Goal: Task Accomplishment & Management: Manage account settings

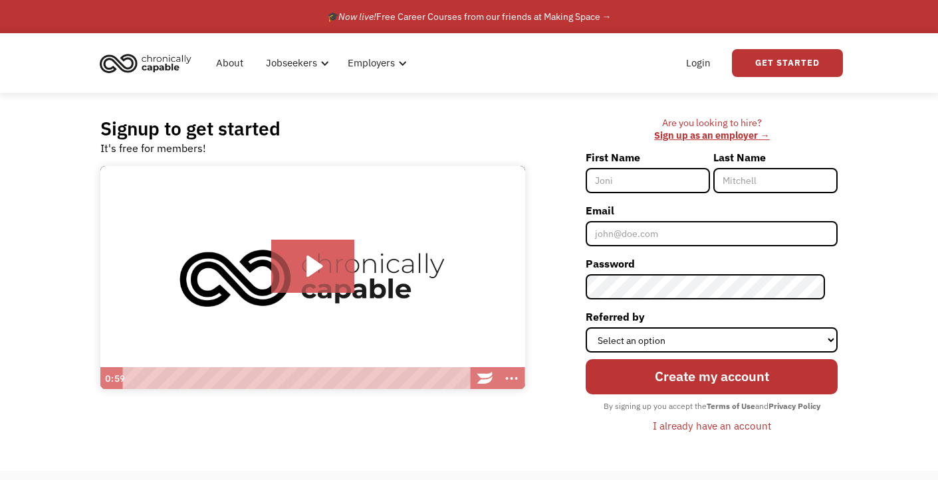
click at [629, 177] on input "First Name" at bounding box center [647, 180] width 124 height 25
type input "Lauren"
type input "Bohlander"
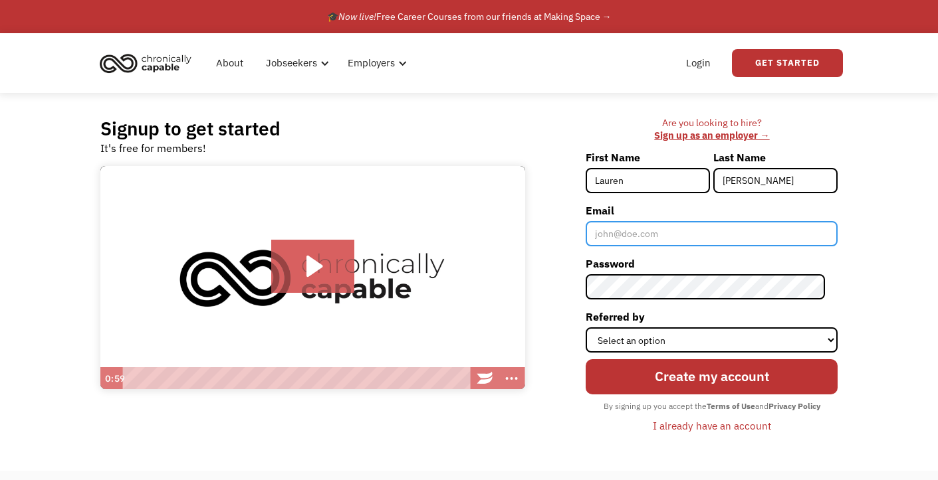
click at [675, 232] on input "Email" at bounding box center [711, 233] width 252 height 25
type input "lnbohlander@gmail.com"
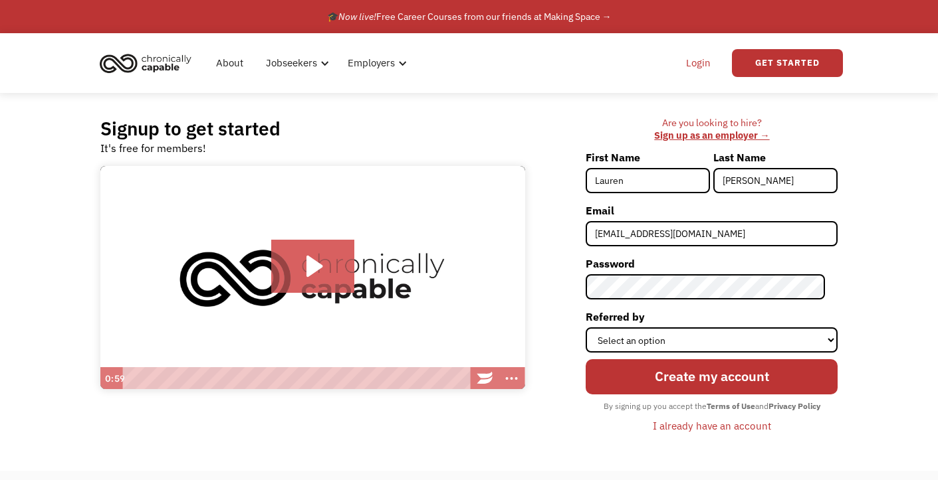
click at [706, 70] on link "Login" at bounding box center [698, 63] width 41 height 43
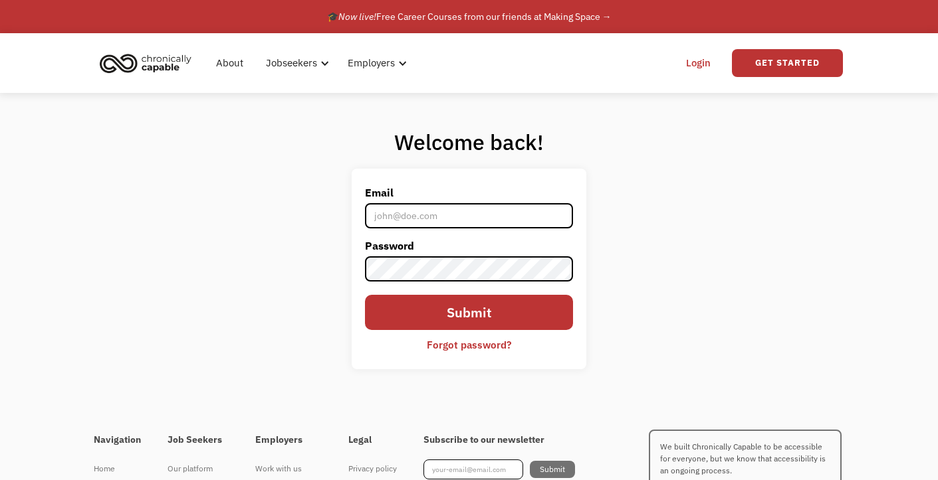
click at [523, 227] on input "Email" at bounding box center [469, 215] width 208 height 25
type input "[EMAIL_ADDRESS][DOMAIN_NAME]"
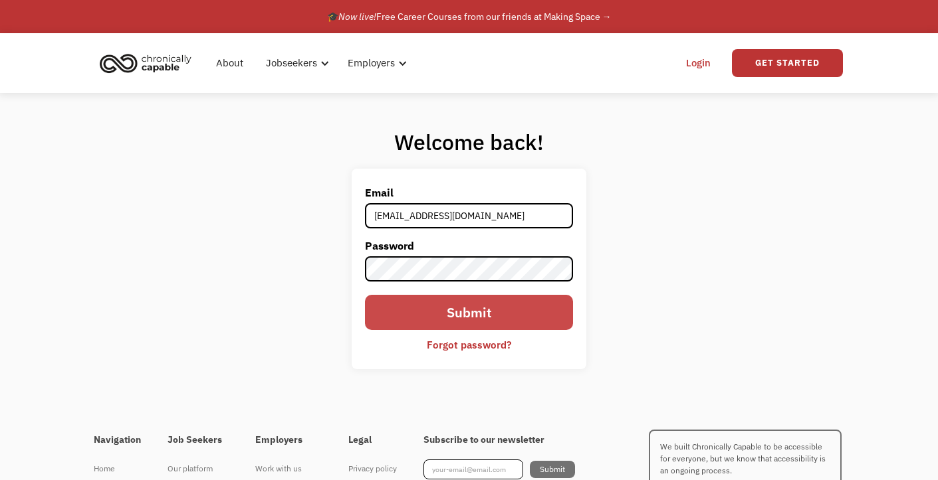
click at [550, 310] on input "Submit" at bounding box center [469, 312] width 208 height 35
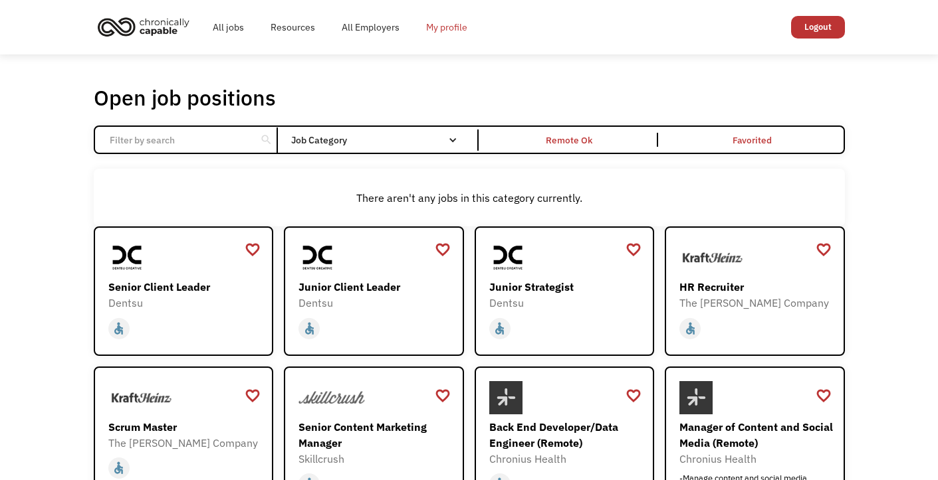
click at [434, 25] on link "My profile" at bounding box center [447, 27] width 68 height 43
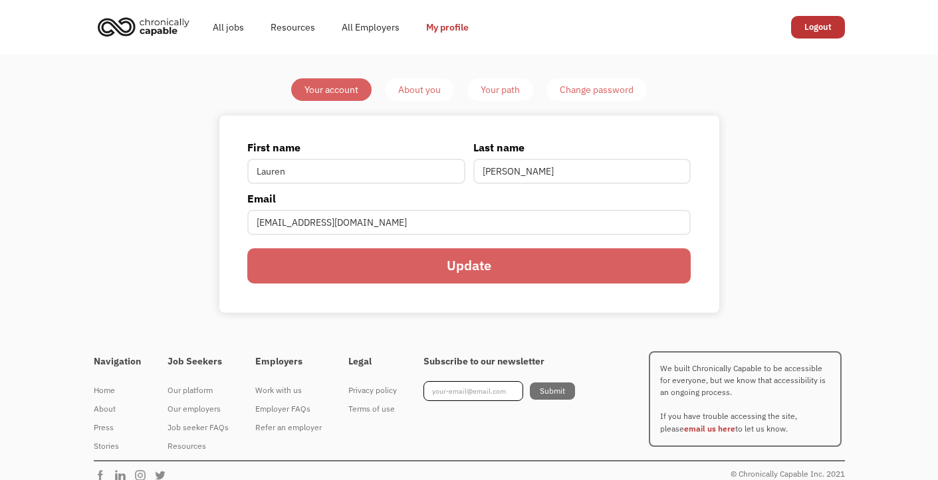
click at [415, 95] on div "About you" at bounding box center [419, 90] width 43 height 16
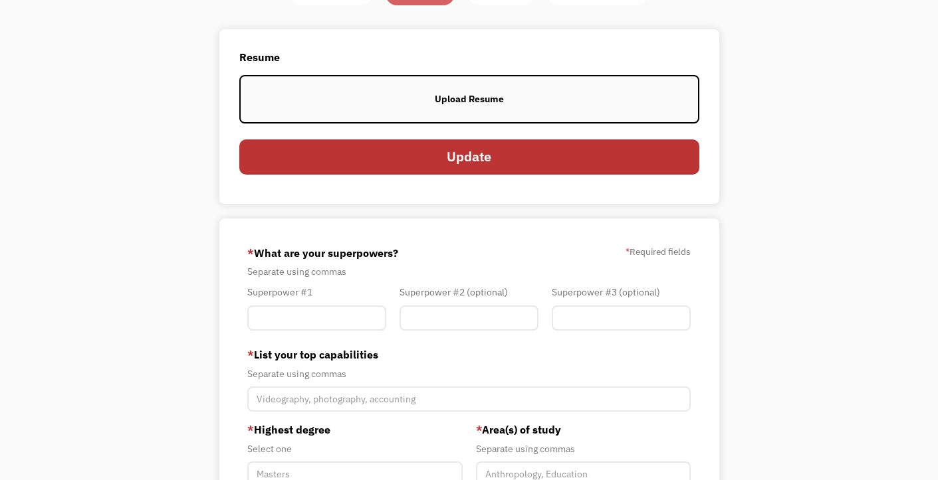
scroll to position [115, 0]
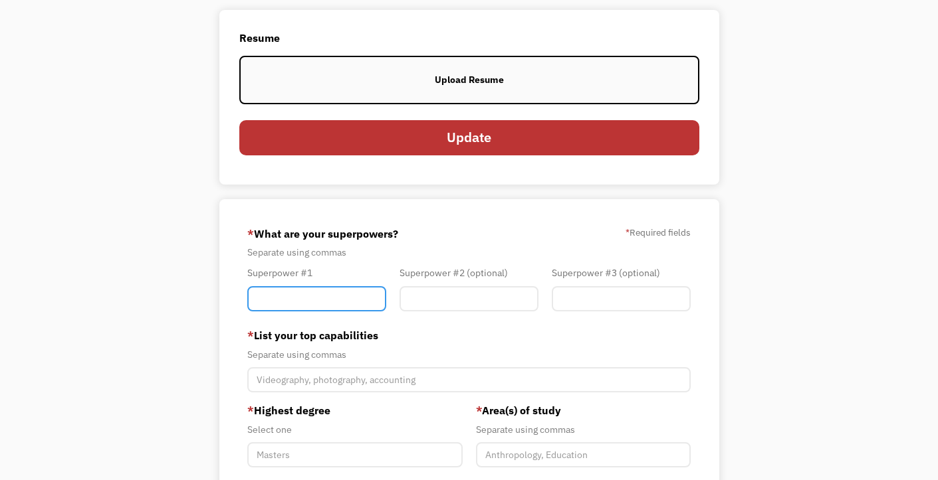
click at [349, 298] on input "Member-You-Update" at bounding box center [316, 298] width 139 height 25
type input "Science and Education"
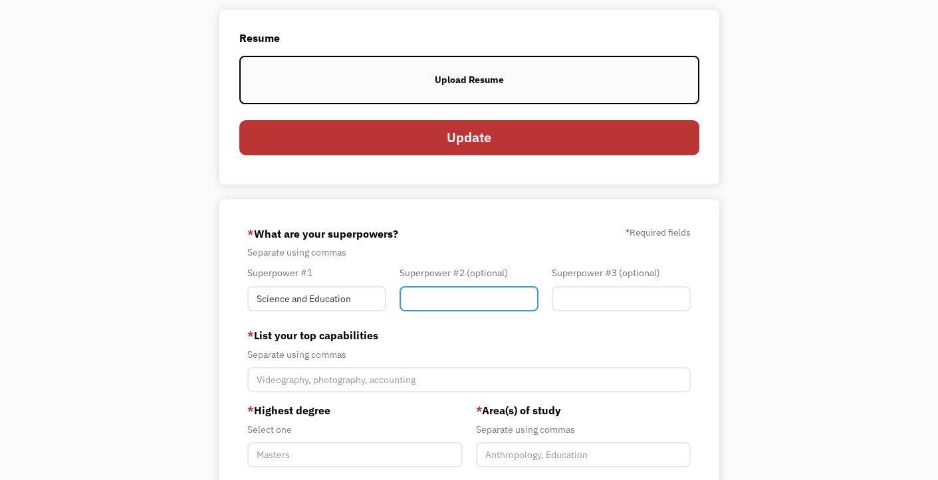
click at [443, 303] on input "Member-You-Update" at bounding box center [468, 298] width 139 height 25
drag, startPoint x: 360, startPoint y: 302, endPoint x: 215, endPoint y: 302, distance: 144.9
click at [215, 303] on div "Your Account About you Your Path Change password Resume View your current resum…" at bounding box center [469, 356] width 625 height 786
click at [429, 287] on input "Member-You-Update" at bounding box center [468, 298] width 139 height 25
paste input "Science and Education"
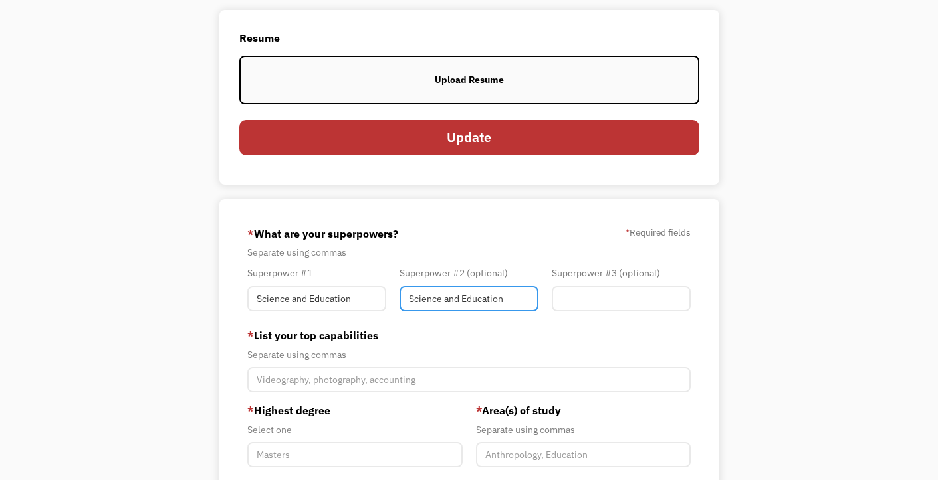
type input "Science and Education"
click at [385, 297] on input "Science and Education" at bounding box center [316, 298] width 139 height 25
type input "Customer Service"
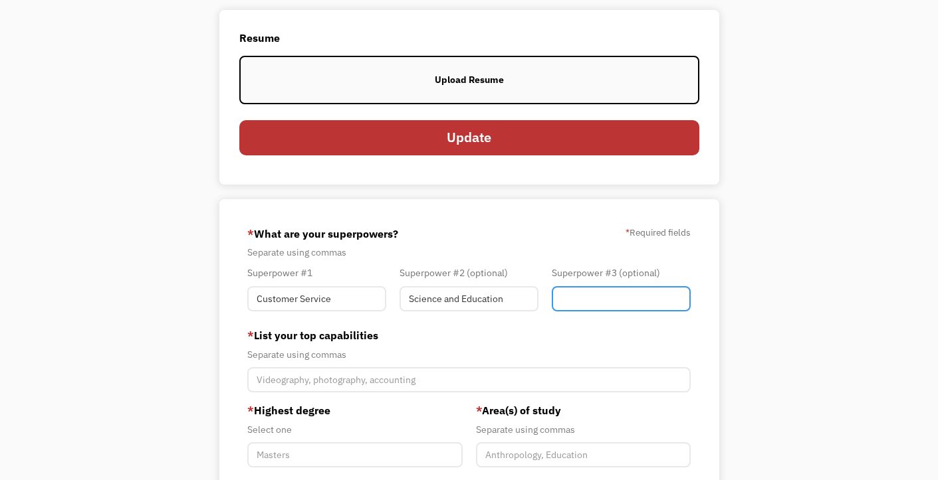
click at [579, 298] on input "Member-You-Update" at bounding box center [621, 298] width 139 height 25
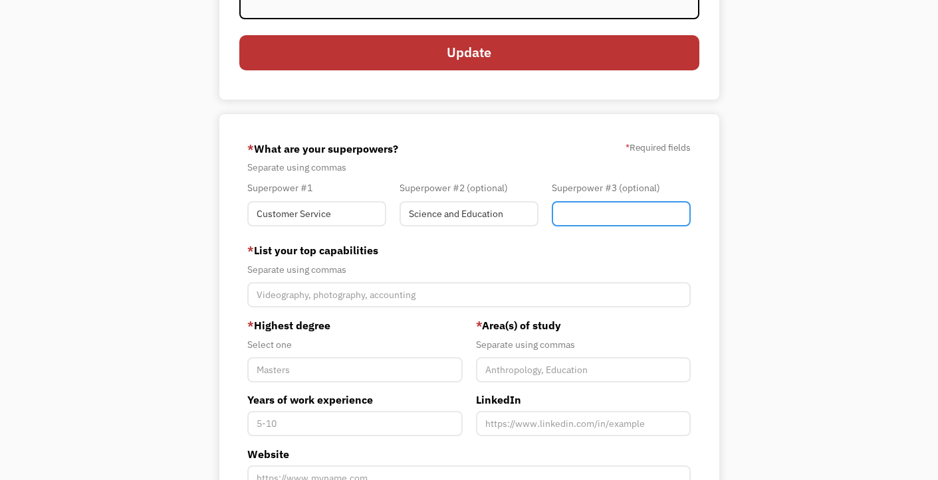
scroll to position [201, 0]
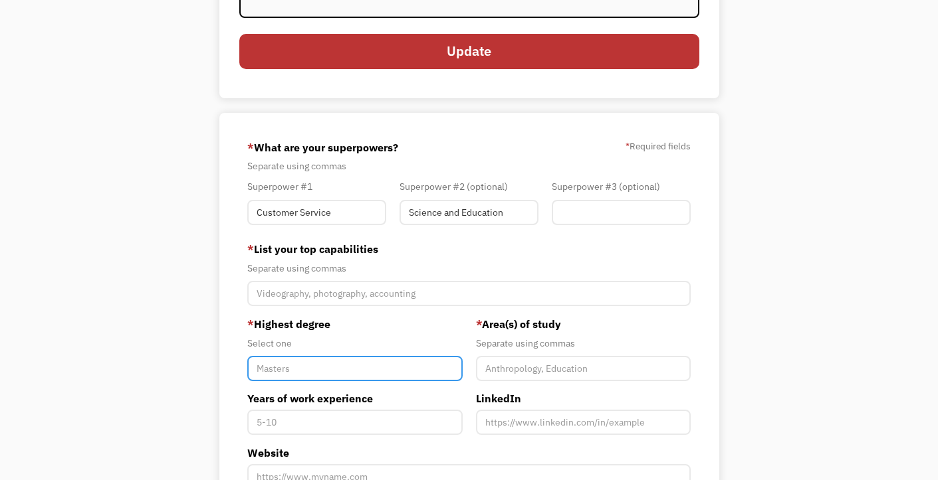
click at [398, 378] on input "Member-You-Update" at bounding box center [354, 368] width 215 height 25
type input "Bachelors"
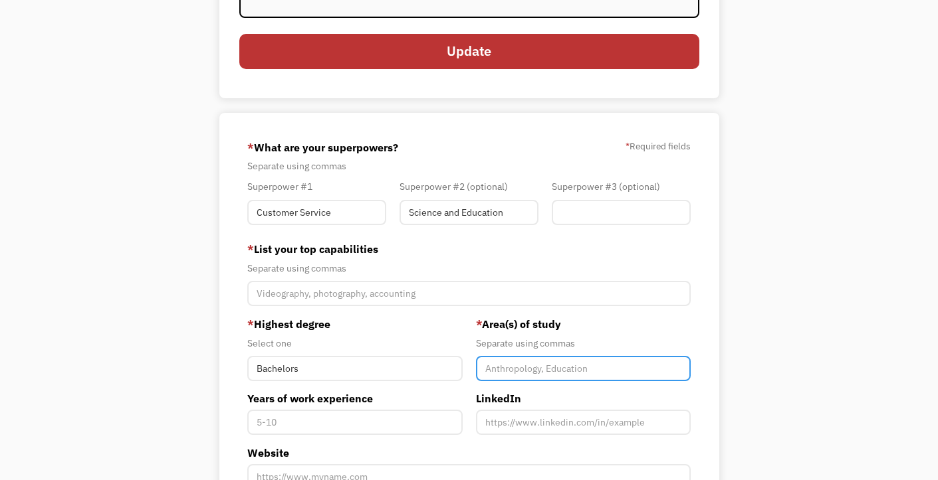
click at [598, 374] on input "Member-You-Update" at bounding box center [583, 368] width 215 height 25
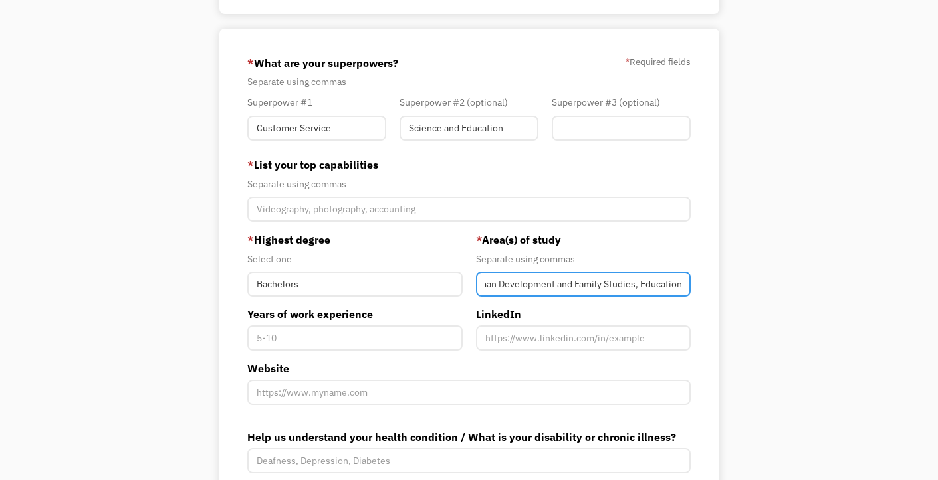
scroll to position [288, 0]
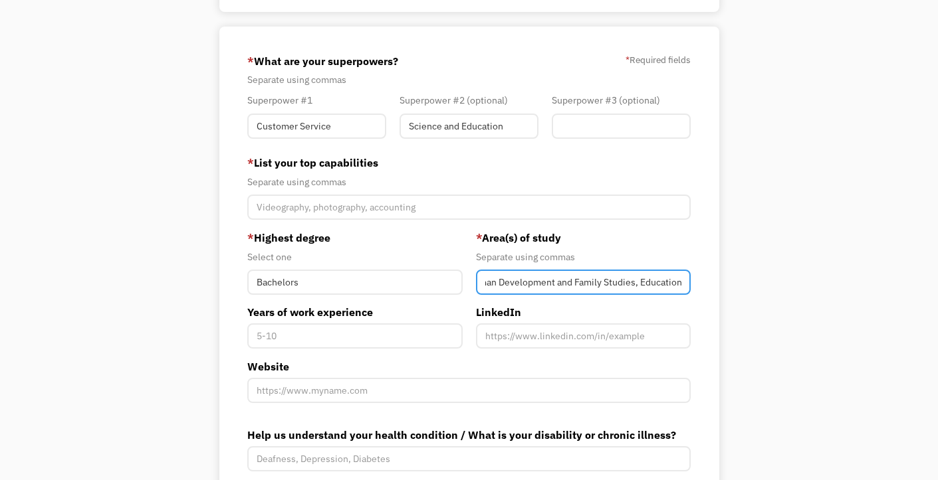
type input "Human Development and Family Studies, Education"
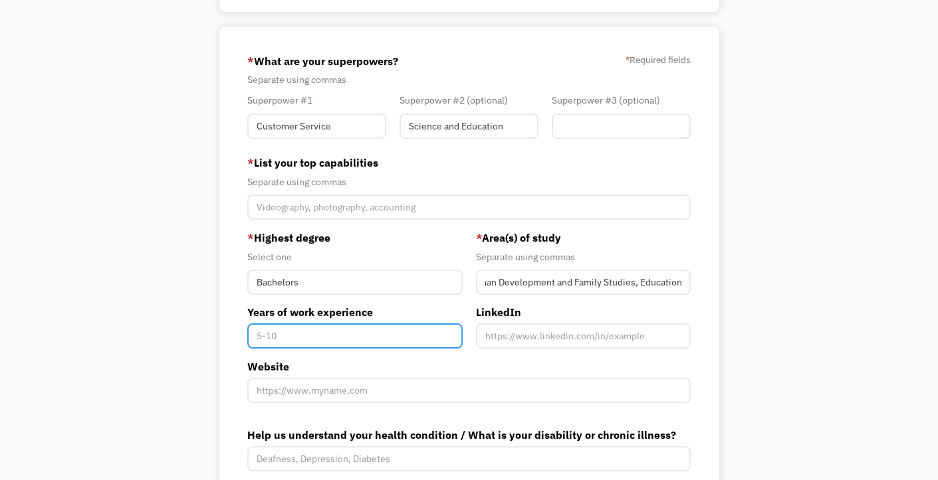
scroll to position [0, 0]
click at [434, 339] on input "Years of work experience" at bounding box center [354, 336] width 215 height 25
click at [229, 393] on div "68bc4a8d86a9f1ba7e9b12b7 lnbohlander@gmail.com Lauren Bohlander Search Engine *…" at bounding box center [469, 302] width 500 height 550
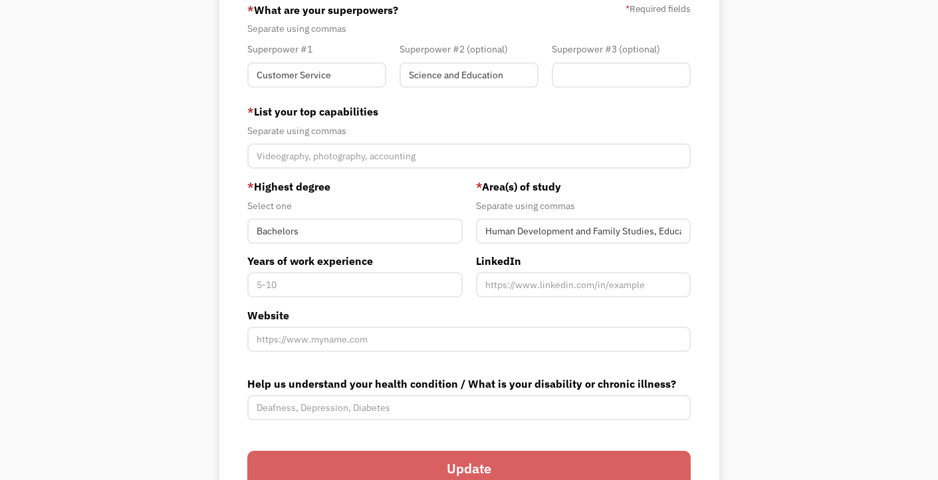
scroll to position [330, 0]
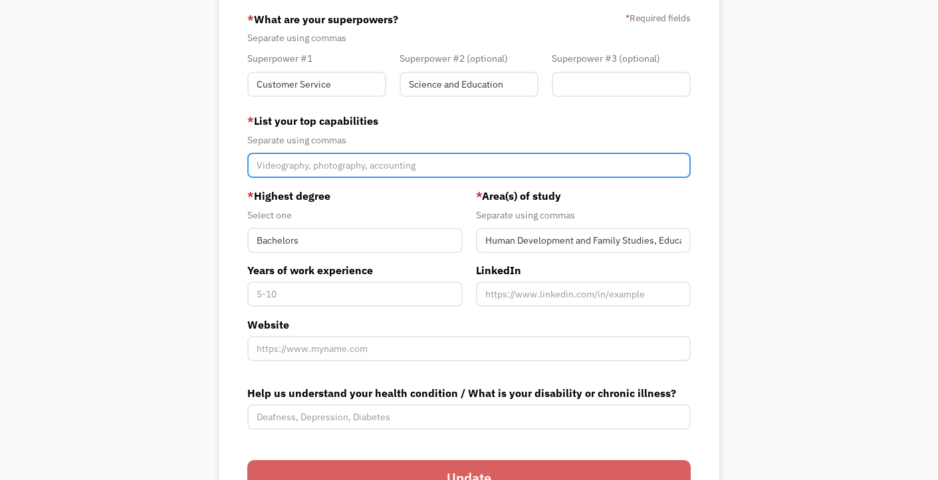
click at [364, 166] on input "Member-You-Update" at bounding box center [468, 165] width 443 height 25
type input "Customer Service, Teaching, Cash Handling"
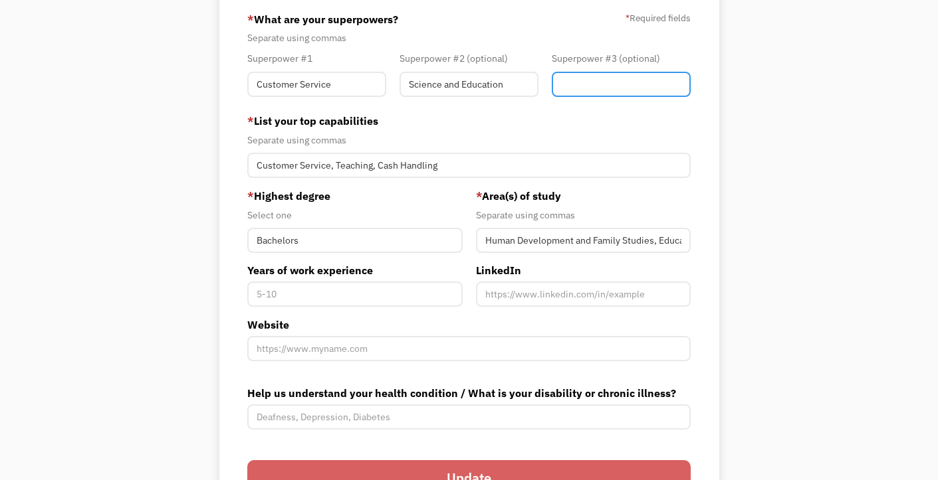
click at [619, 88] on input "Member-You-Update" at bounding box center [621, 84] width 139 height 25
type input "Barista"
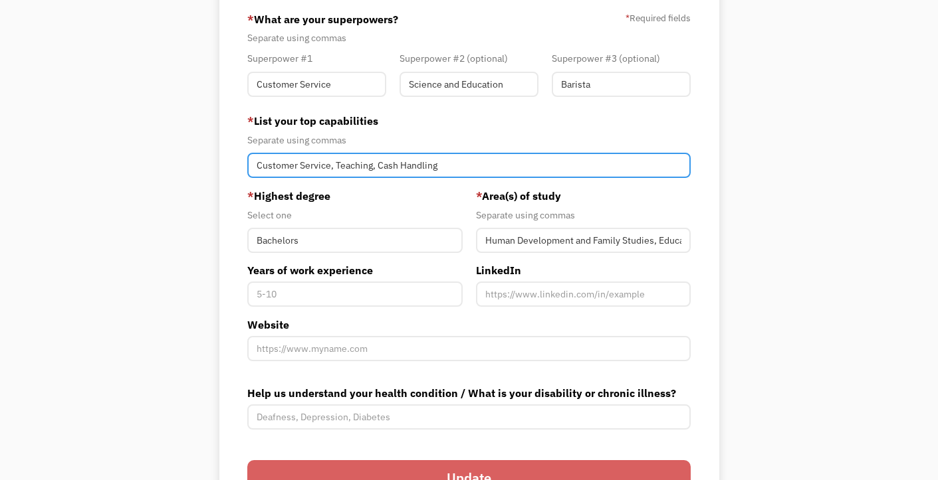
click at [488, 163] on input "Customer Service, Teaching, Cash Handling" at bounding box center [468, 165] width 443 height 25
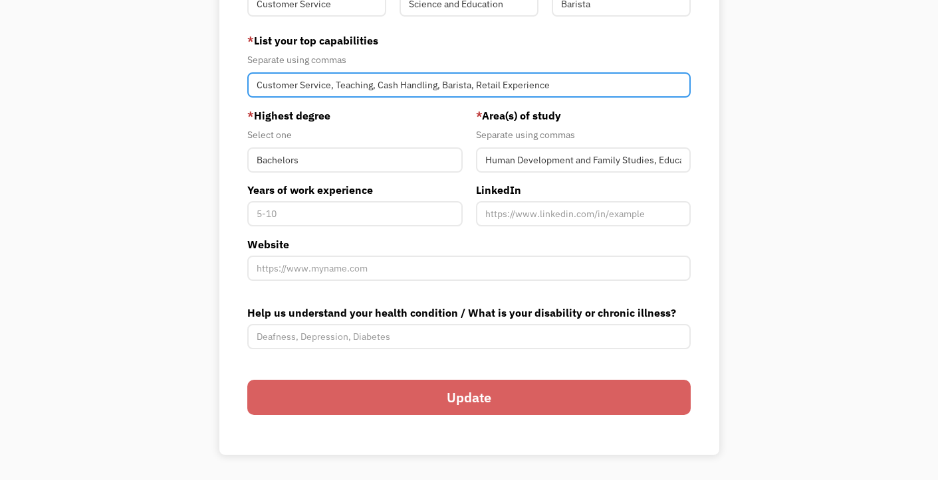
scroll to position [426, 0]
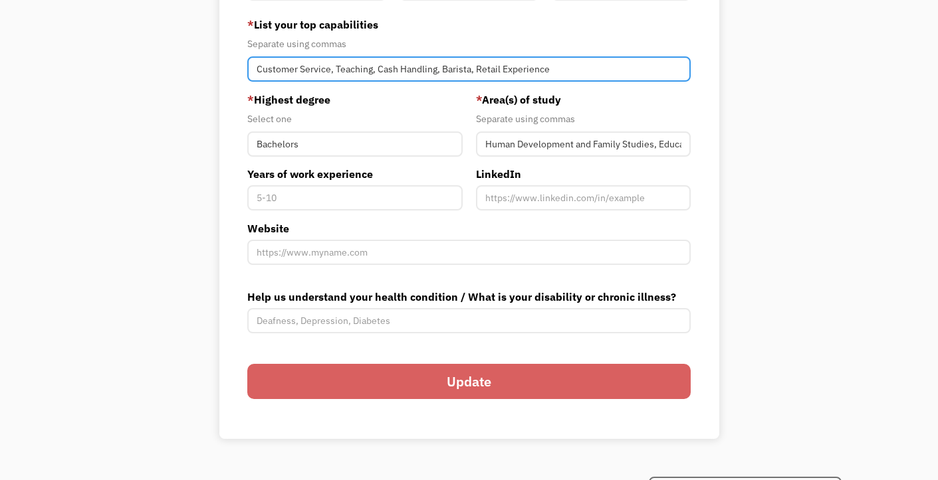
type input "Customer Service, Teaching, Cash Handling, Barista, Retail Experience"
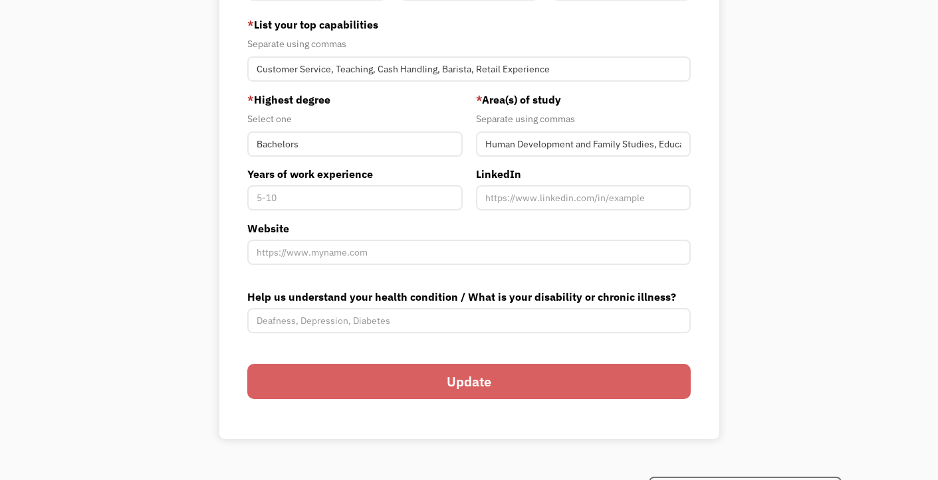
click at [401, 375] on input "Update" at bounding box center [468, 381] width 443 height 35
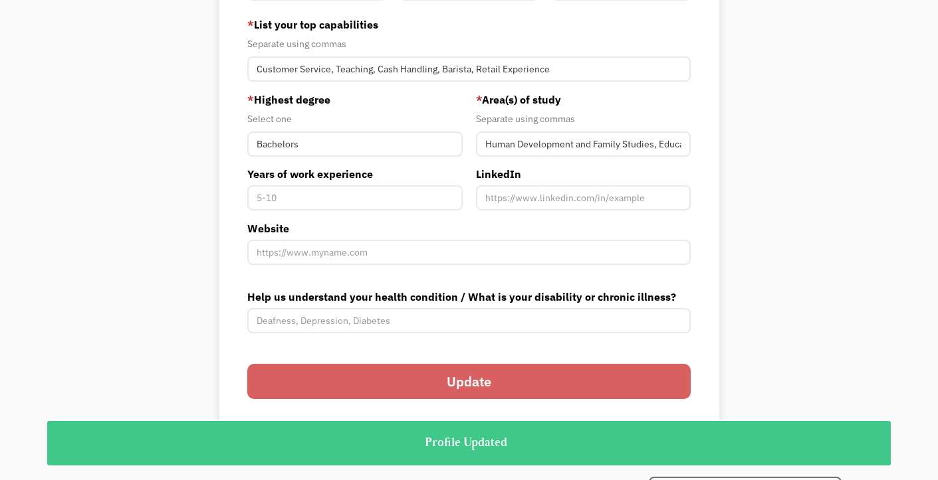
scroll to position [0, 0]
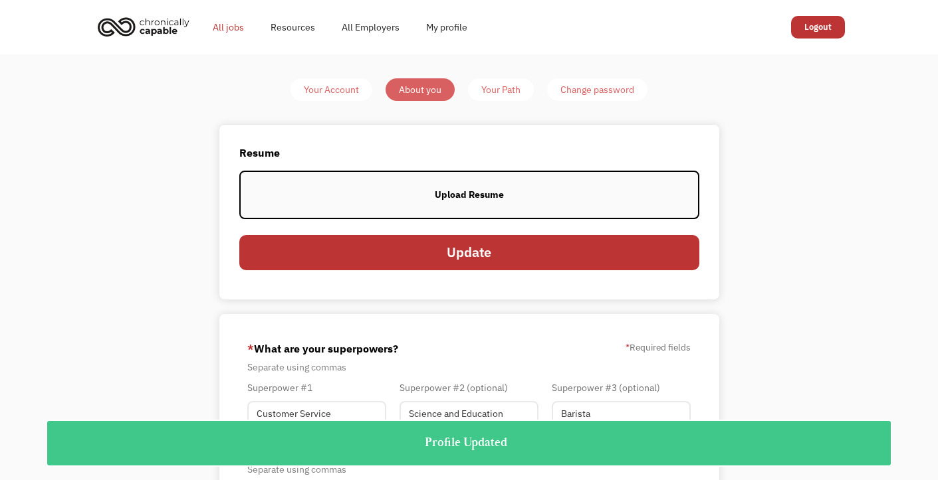
click at [237, 25] on link "All jobs" at bounding box center [228, 27] width 58 height 43
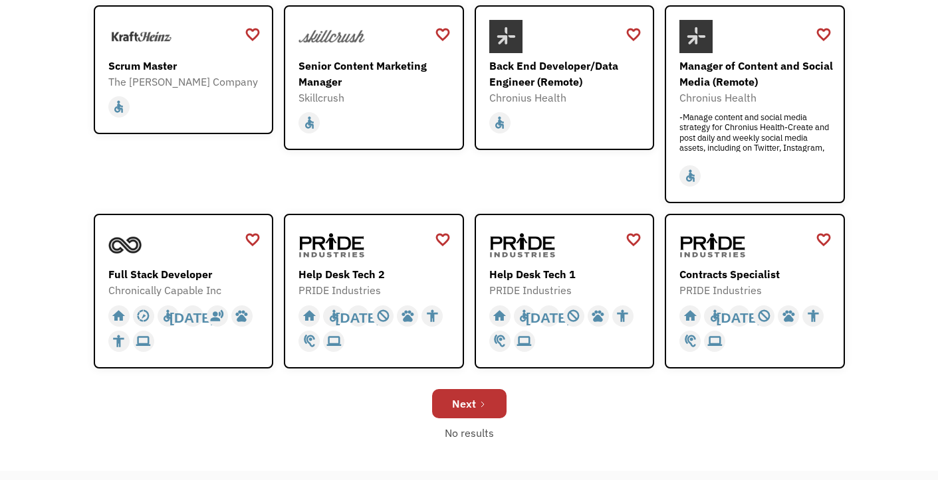
scroll to position [363, 0]
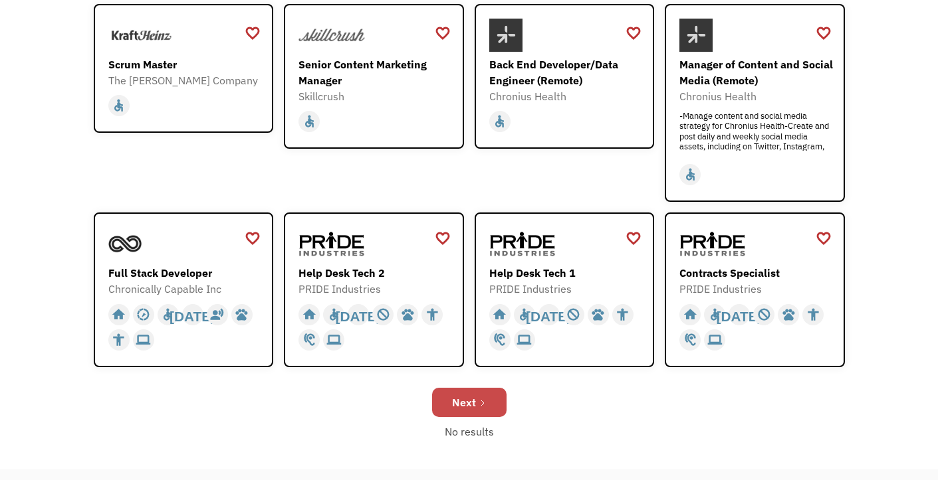
click at [470, 392] on link "Next" at bounding box center [469, 402] width 74 height 29
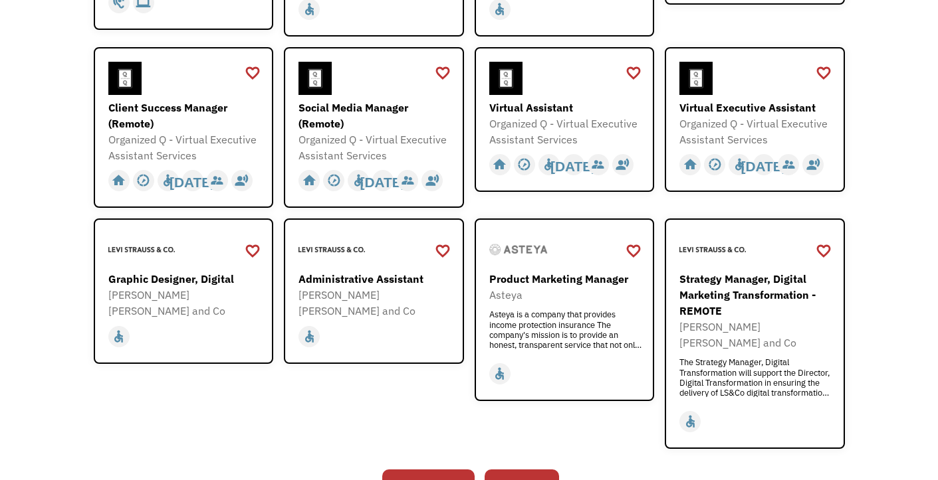
scroll to position [363, 0]
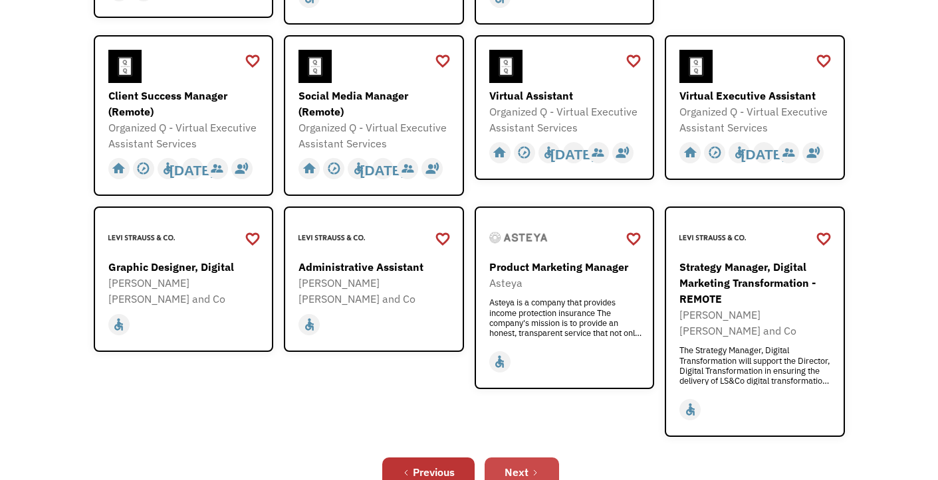
click at [541, 458] on link "Next" at bounding box center [521, 472] width 74 height 29
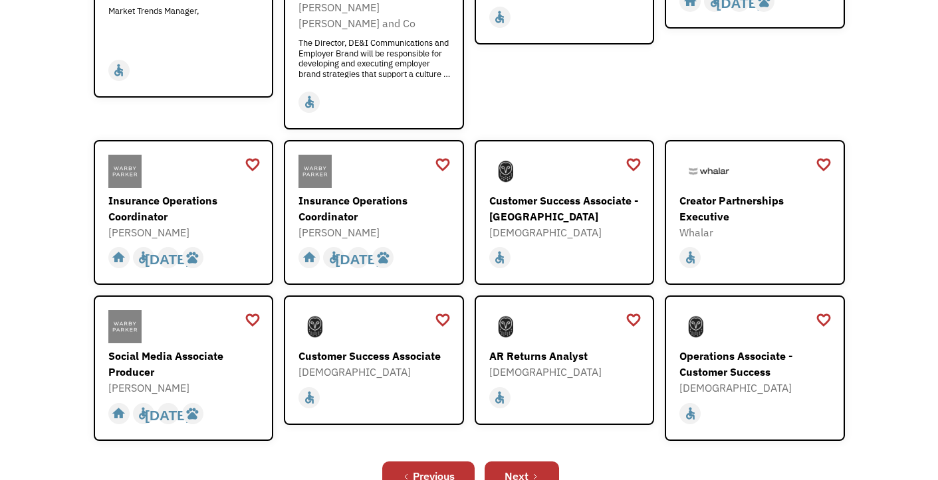
scroll to position [328, 0]
click at [506, 468] on div "Next" at bounding box center [516, 476] width 24 height 16
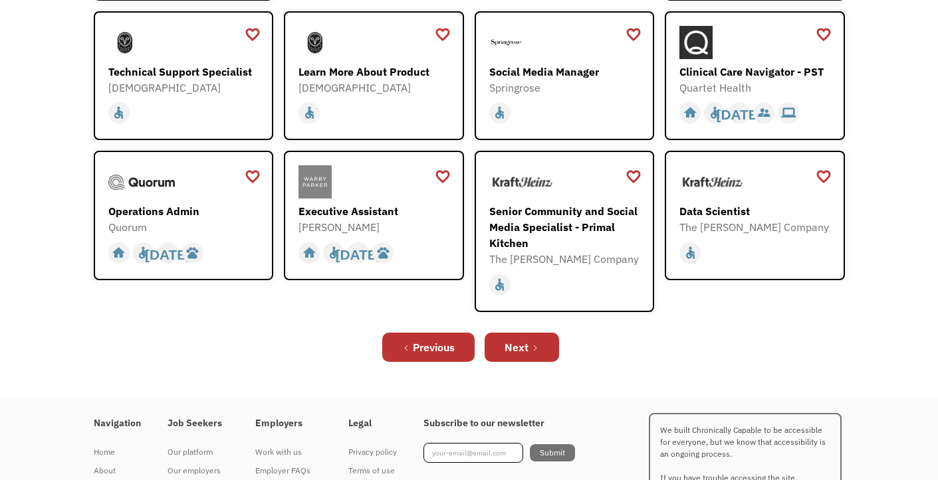
scroll to position [375, 0]
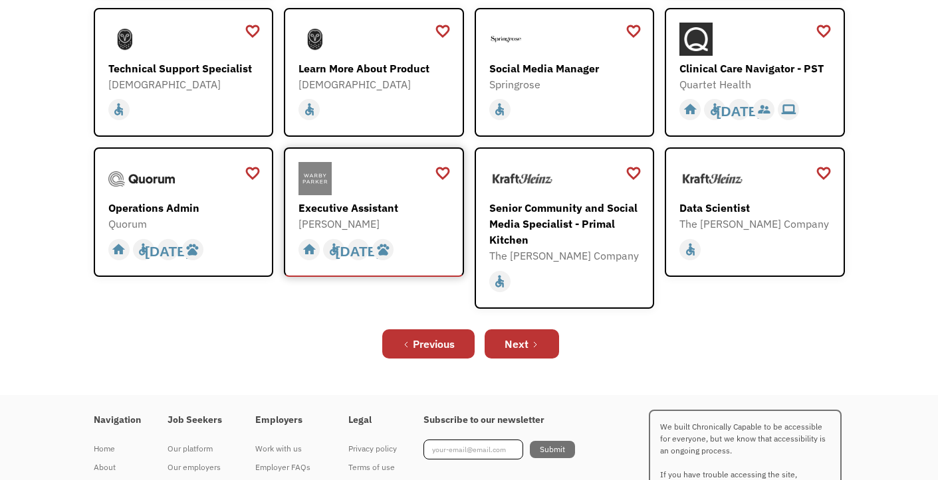
click at [419, 245] on div "home slow_motion_video accessible [DATE] not_interested supervisor_account reco…" at bounding box center [375, 249] width 154 height 25
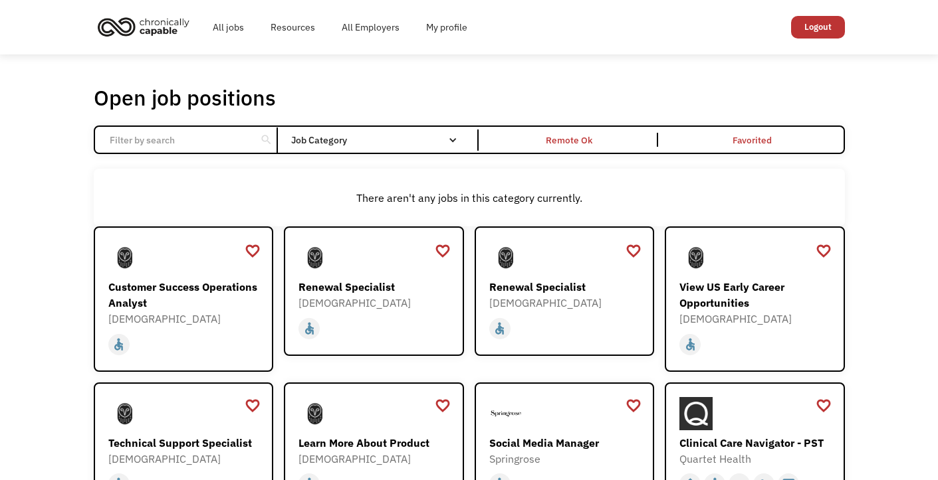
click at [228, 140] on input "Email Form" at bounding box center [176, 140] width 148 height 25
click at [264, 143] on div "search" at bounding box center [266, 140] width 13 height 20
click at [223, 130] on input "Email Form" at bounding box center [176, 140] width 148 height 25
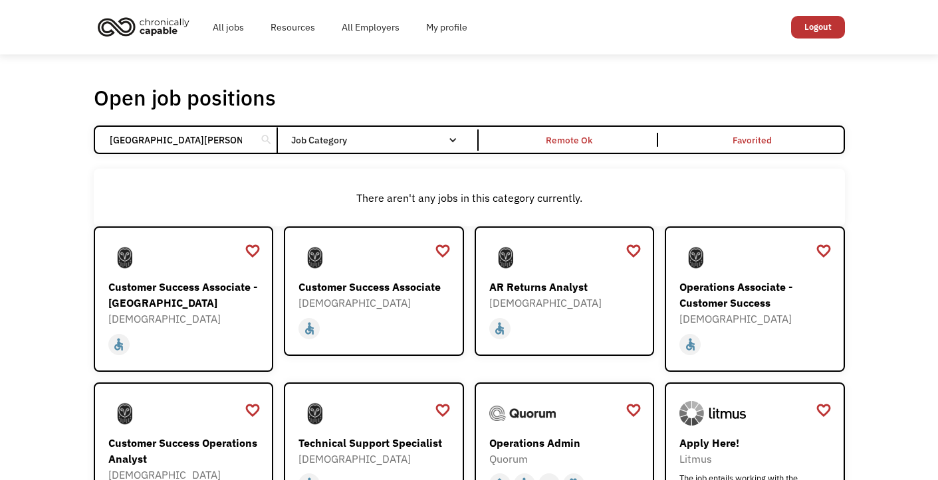
click input "Email Form" at bounding box center [0, 0] width 0 height 0
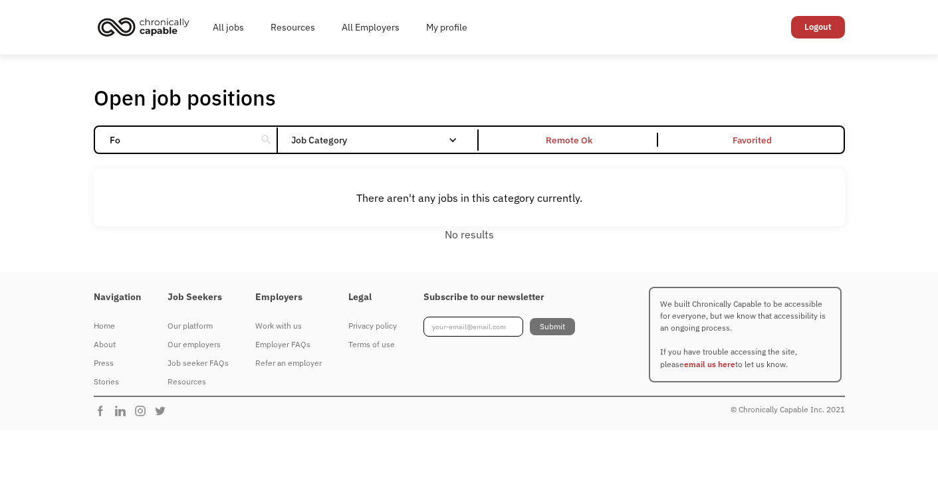
type input "F"
type input "C"
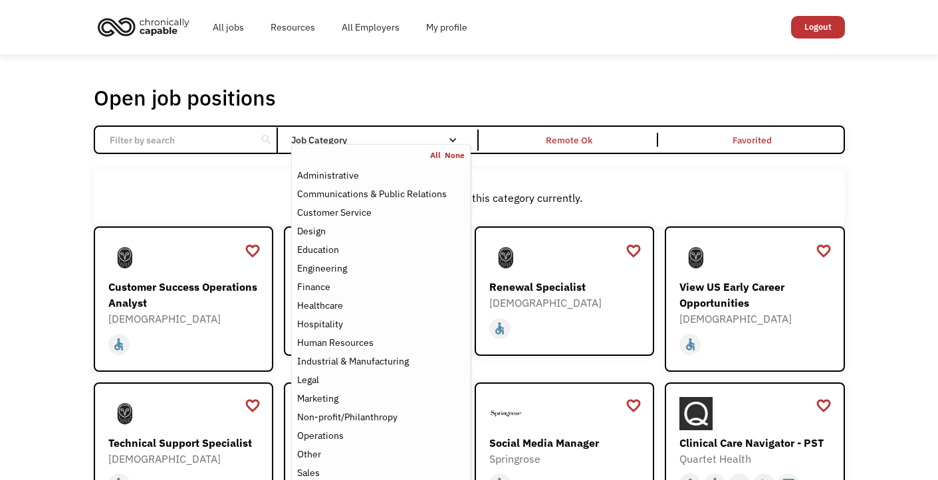
click at [437, 144] on nav "All None Administrative Communications & Public Relations Customer Service Desi…" at bounding box center [380, 344] width 179 height 400
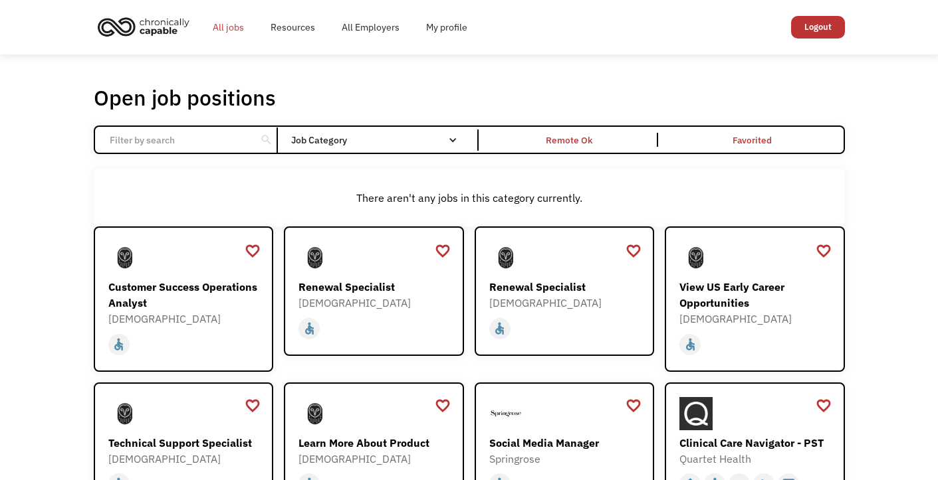
click at [226, 26] on link "All jobs" at bounding box center [228, 27] width 58 height 43
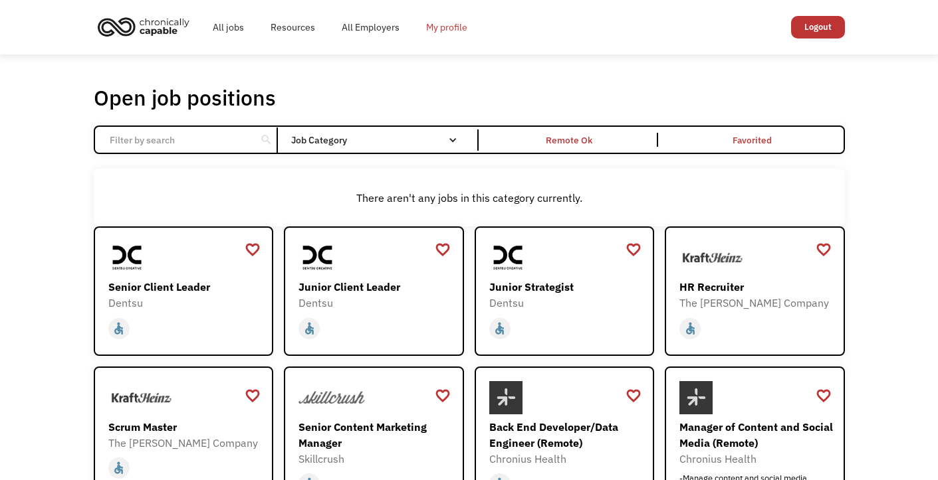
click at [456, 23] on link "My profile" at bounding box center [447, 27] width 68 height 43
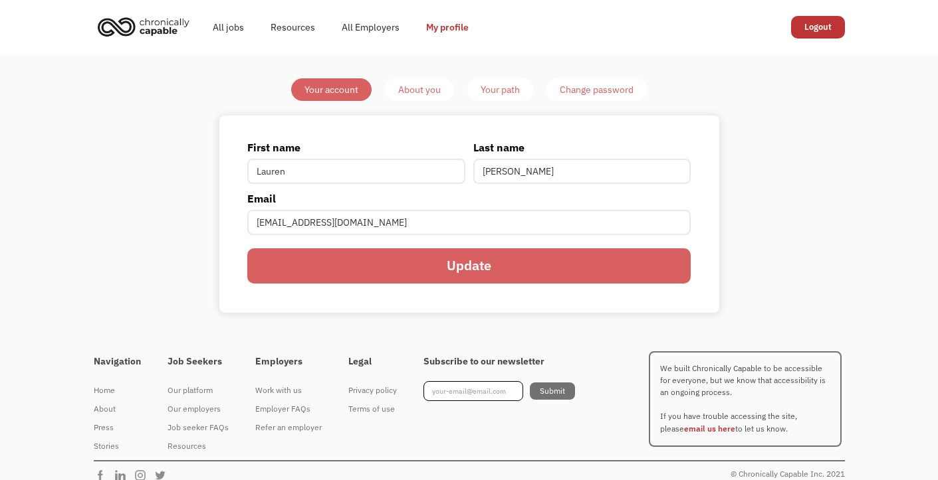
click at [427, 87] on div "About you" at bounding box center [419, 90] width 43 height 16
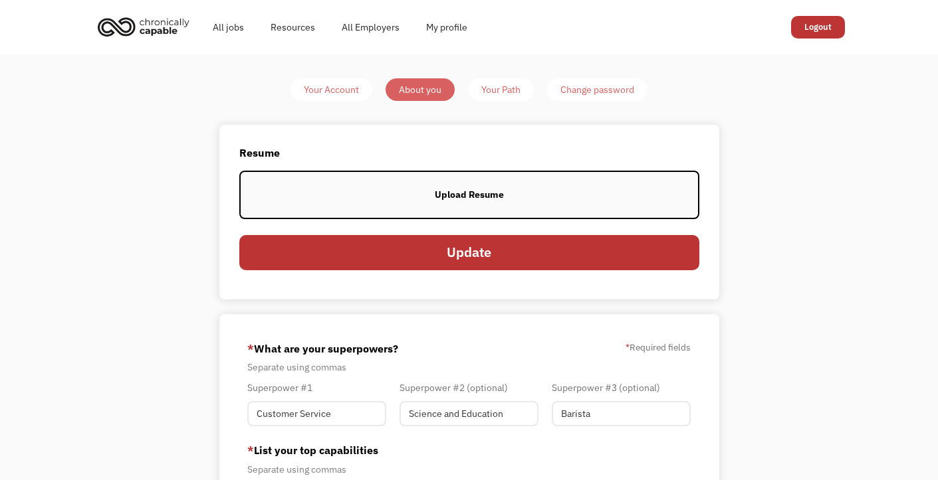
click at [427, 186] on label "Upload Resume" at bounding box center [469, 195] width 460 height 48
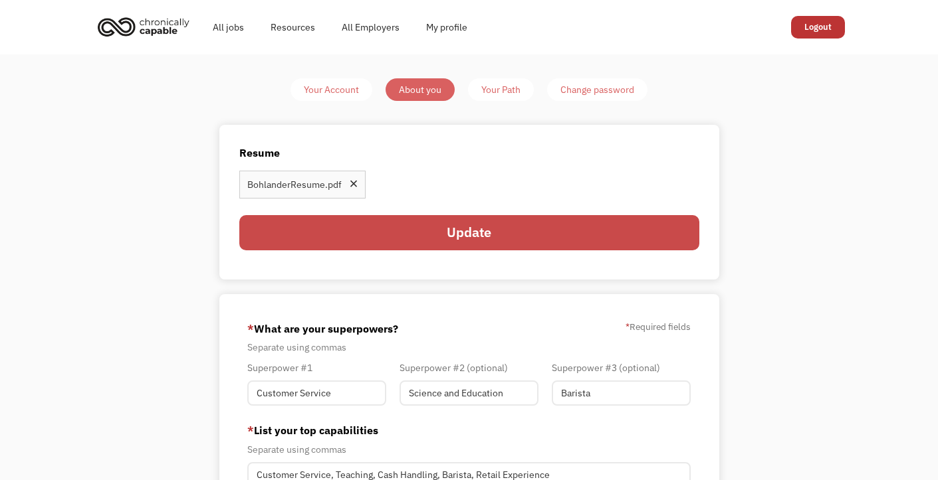
click at [601, 237] on input "Update" at bounding box center [469, 232] width 460 height 35
type input "Please wait..."
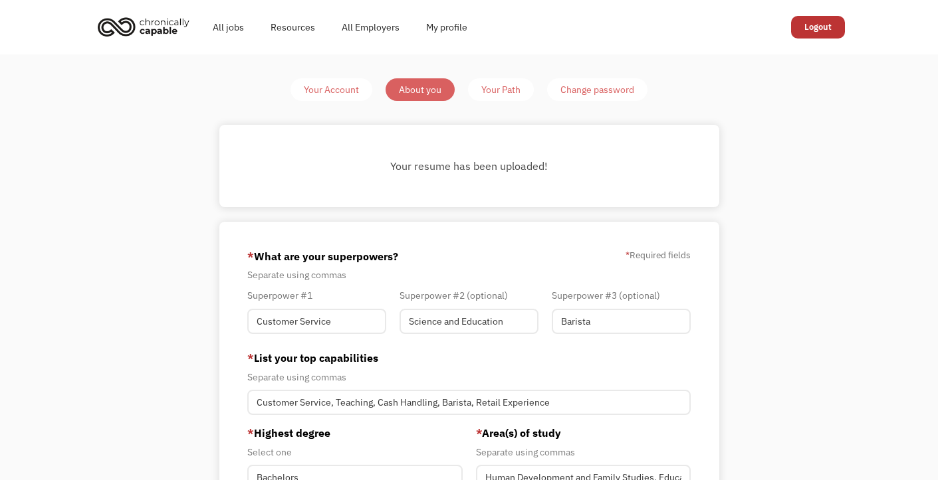
click at [501, 86] on div "Your Path" at bounding box center [500, 90] width 39 height 16
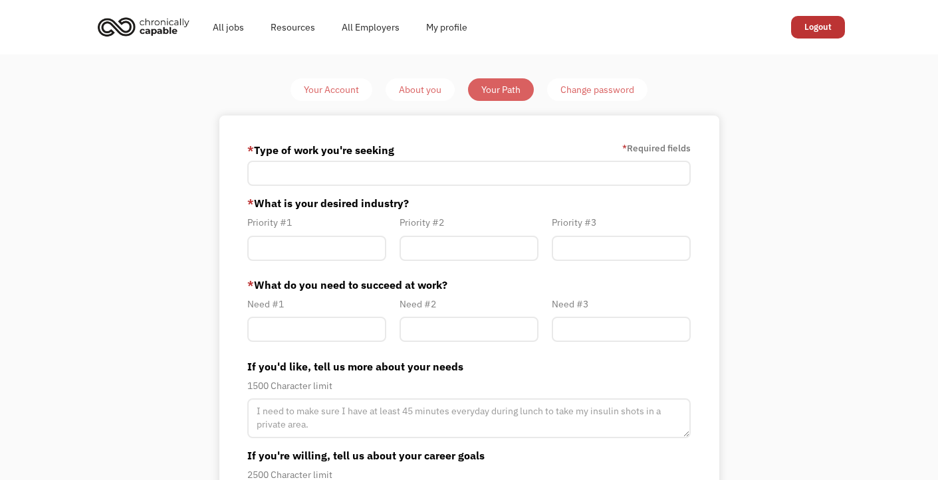
click at [565, 96] on div "Change password" at bounding box center [597, 90] width 74 height 16
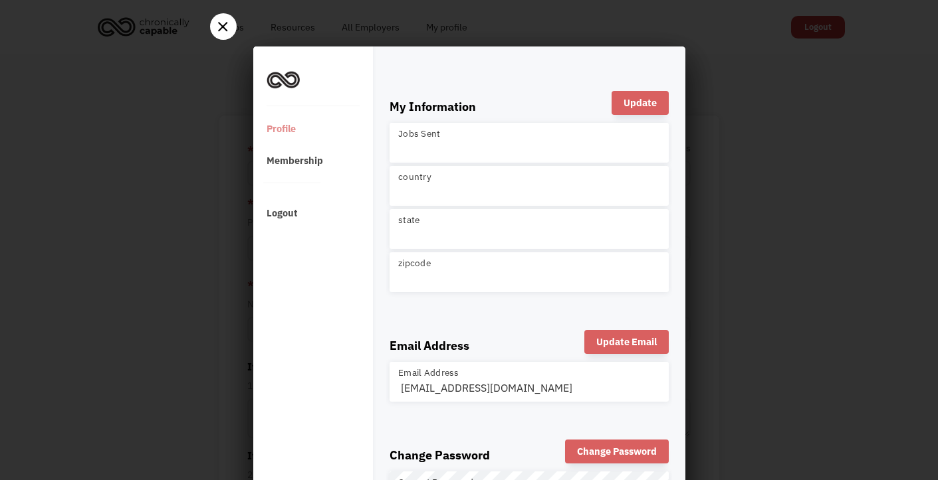
click at [238, 23] on div at bounding box center [469, 240] width 938 height 480
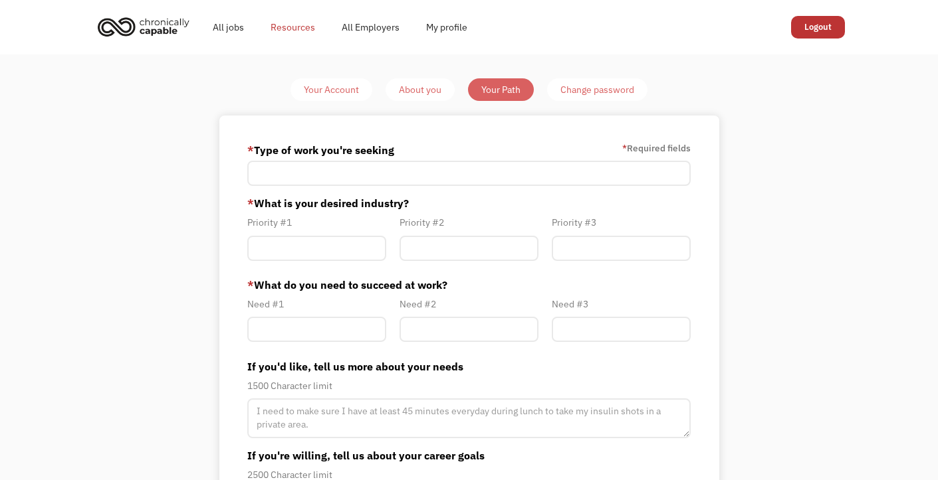
click at [274, 27] on link "Resources" at bounding box center [292, 27] width 71 height 43
